Goal: Navigation & Orientation: Find specific page/section

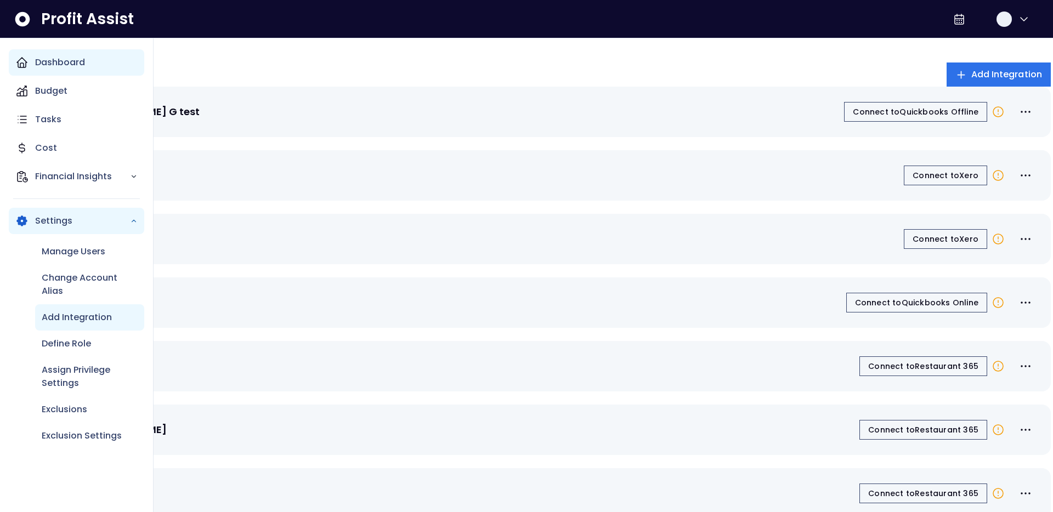
click at [22, 59] on icon "Main navigation" at bounding box center [21, 62] width 13 height 13
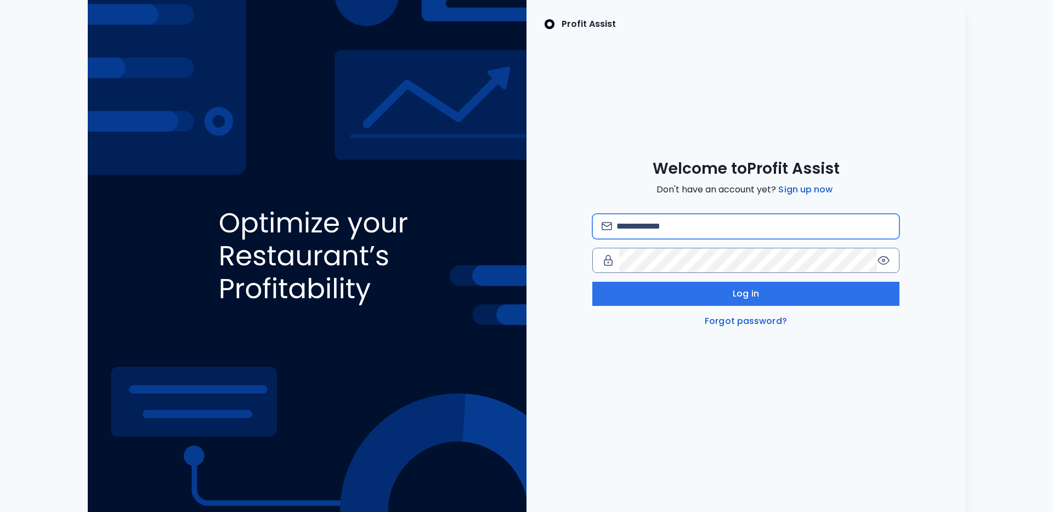
click at [664, 232] on input "email" at bounding box center [754, 227] width 274 height 24
type input "**********"
click at [777, 390] on div "**********" at bounding box center [746, 256] width 439 height 512
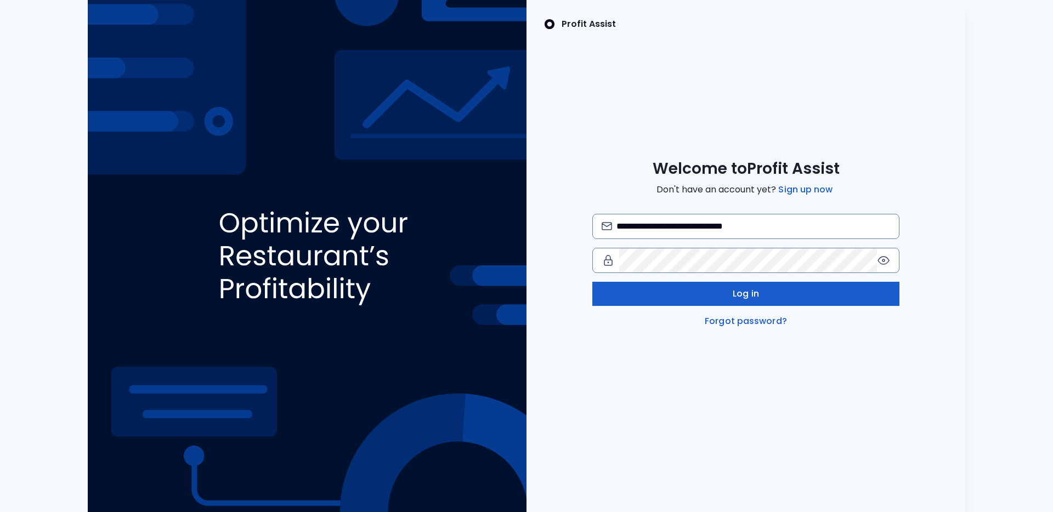
click at [798, 289] on button "Log in" at bounding box center [745, 294] width 307 height 24
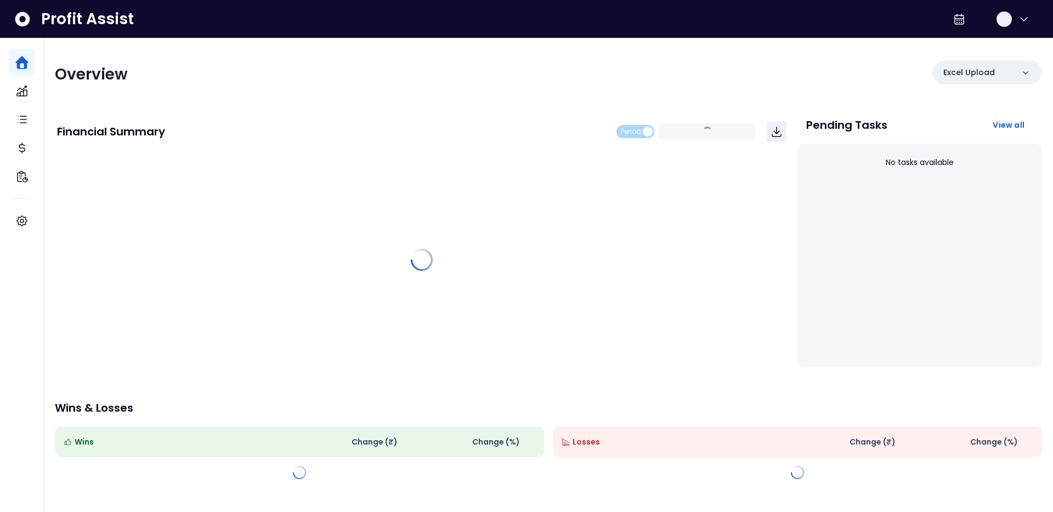
click at [786, 98] on div "Overview Excel Upload Financial Summary Period 2024 - P10 ~ 2025 - P10 Pending …" at bounding box center [548, 268] width 1009 height 461
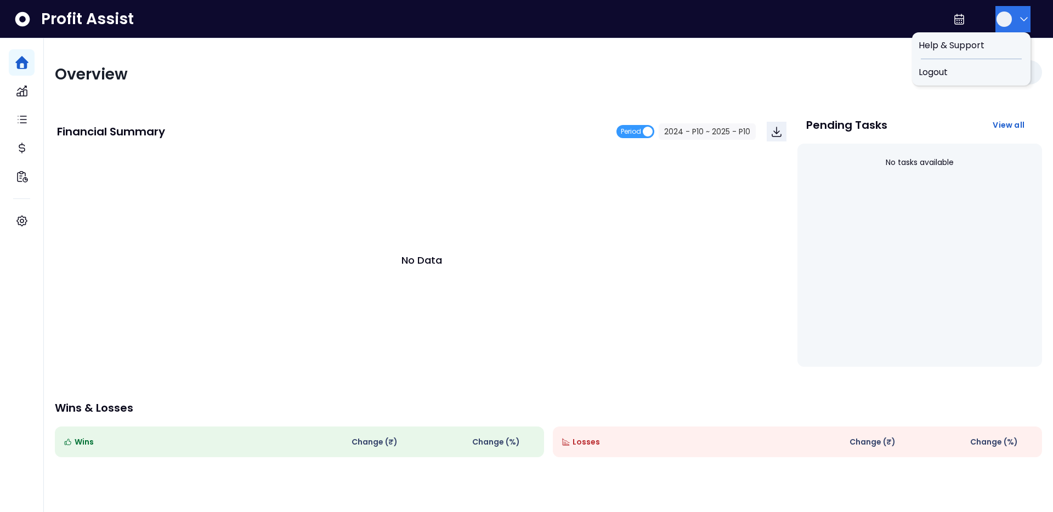
click at [1018, 15] on icon "button" at bounding box center [1024, 19] width 13 height 13
click at [954, 60] on div "Logout" at bounding box center [971, 72] width 118 height 26
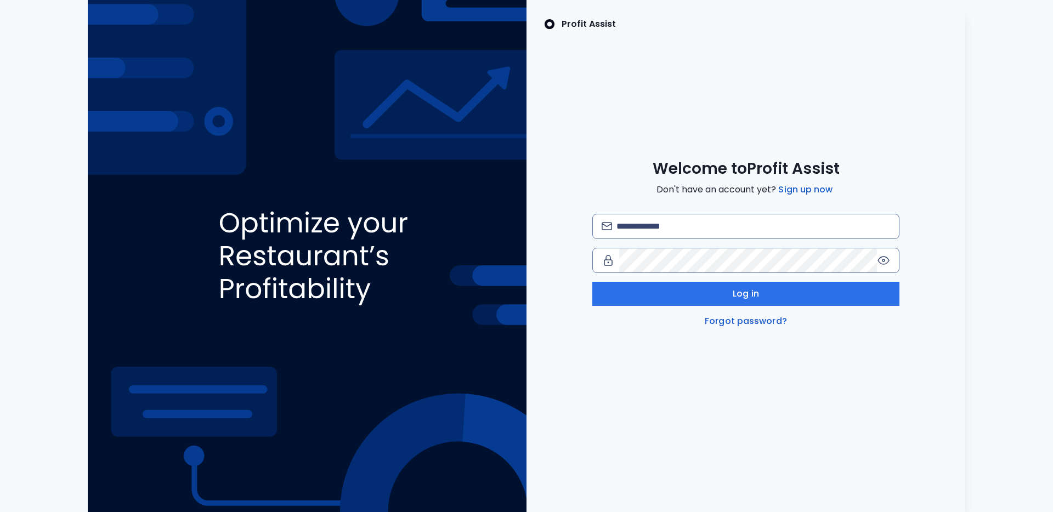
click at [851, 116] on div "Profit Assist Welcome to Profit Assist Don't have an account yet? Sign up now L…" at bounding box center [746, 256] width 439 height 512
click at [770, 237] on input "email" at bounding box center [754, 227] width 274 height 24
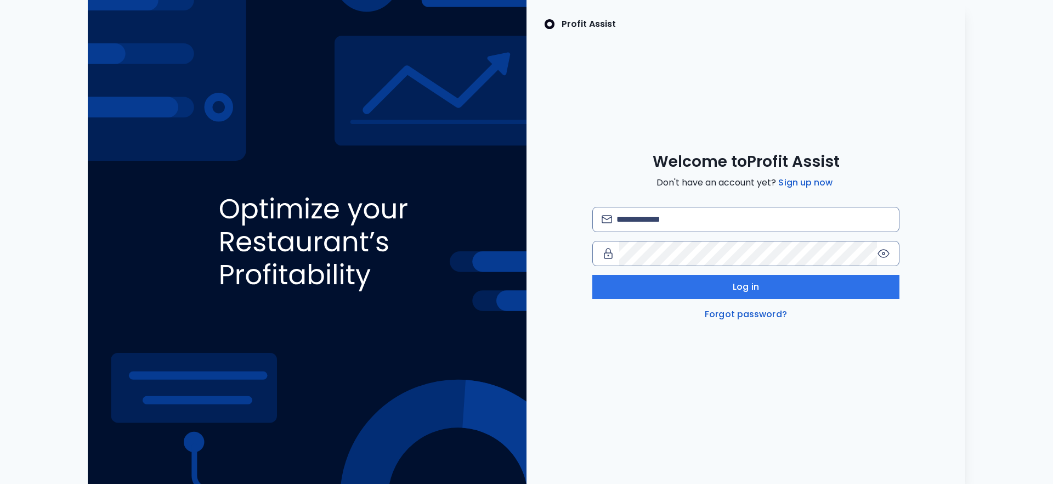
click at [669, 80] on div "Profit Assist Welcome to Profit Assist Don't have an account yet? Sign up now L…" at bounding box center [746, 242] width 439 height 484
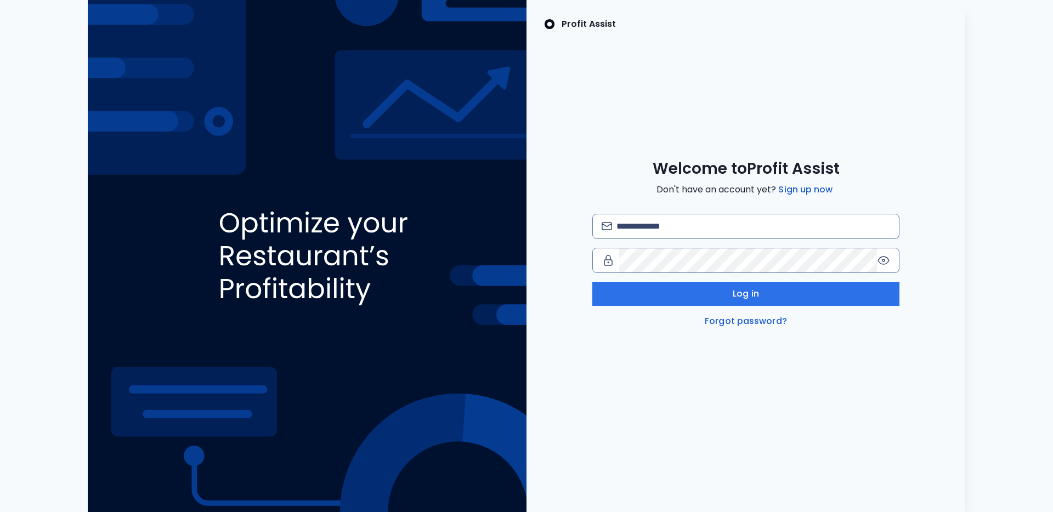
click at [687, 244] on div "Log in Forgot password?" at bounding box center [745, 271] width 307 height 114
click at [716, 225] on input "email" at bounding box center [754, 227] width 274 height 24
type input "**********"
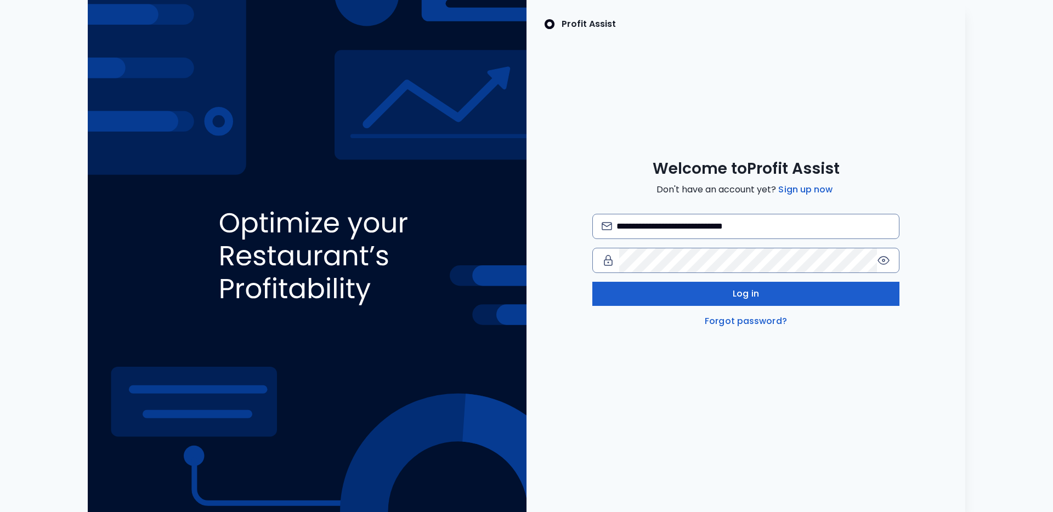
click at [854, 297] on button "Log in" at bounding box center [745, 294] width 307 height 24
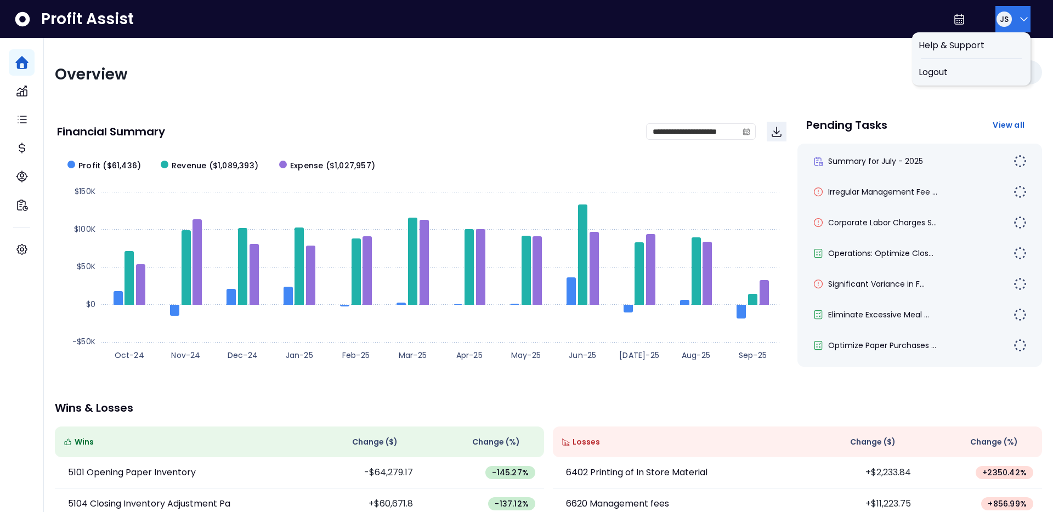
click at [1021, 20] on icon "button" at bounding box center [1024, 19] width 7 height 3
click at [969, 63] on div "Logout" at bounding box center [971, 72] width 118 height 26
